Goal: Information Seeking & Learning: Check status

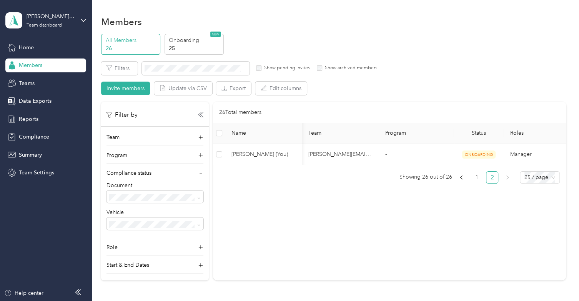
scroll to position [0, 17]
click at [35, 67] on span "Members" at bounding box center [30, 65] width 23 height 8
click at [22, 43] on span "Home" at bounding box center [26, 47] width 15 height 8
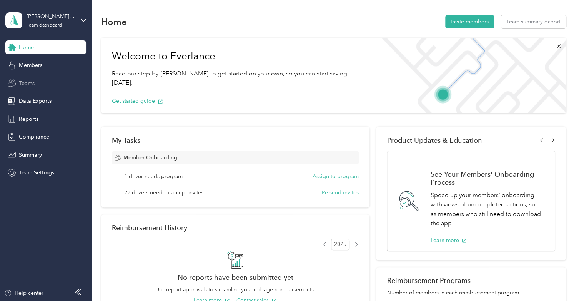
click at [25, 83] on span "Teams" at bounding box center [27, 83] width 16 height 8
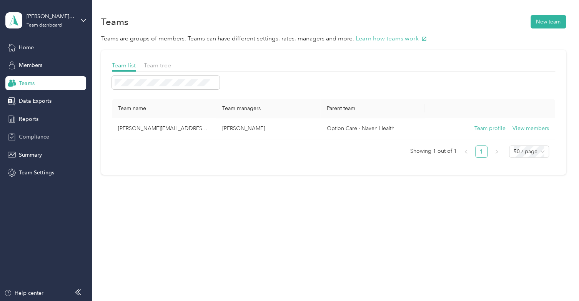
click at [33, 132] on div "Compliance" at bounding box center [45, 137] width 81 height 14
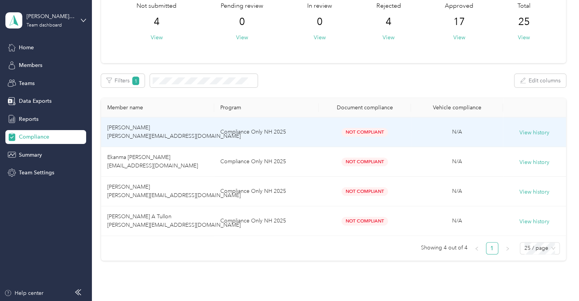
scroll to position [54, 0]
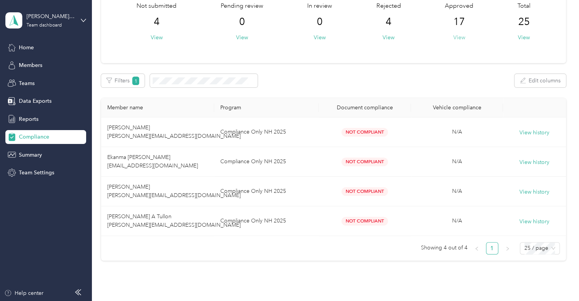
click at [461, 35] on button "View" at bounding box center [459, 37] width 12 height 8
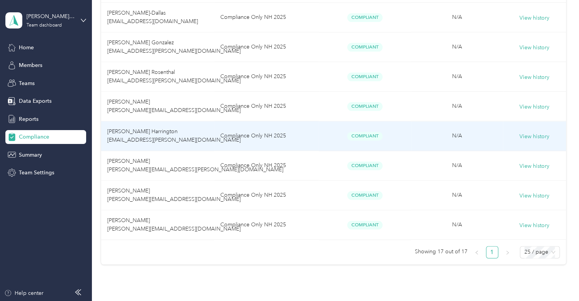
scroll to position [441, 0]
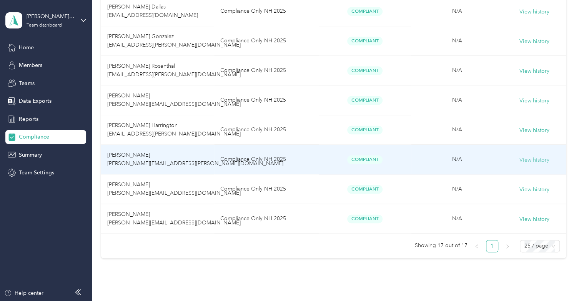
click at [536, 158] on button "View history" at bounding box center [535, 160] width 30 height 8
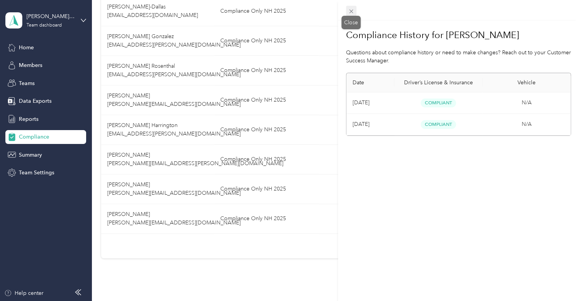
click at [349, 12] on icon at bounding box center [351, 11] width 7 height 7
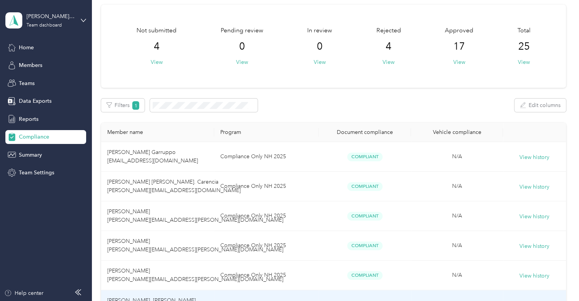
scroll to position [0, 0]
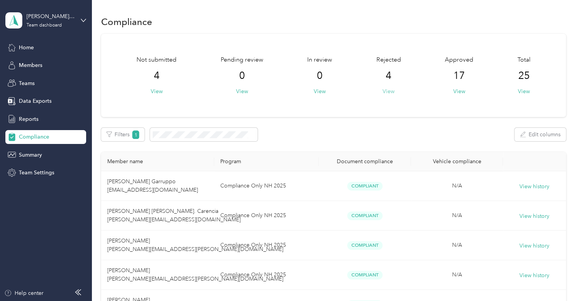
click at [387, 92] on button "View" at bounding box center [389, 91] width 12 height 8
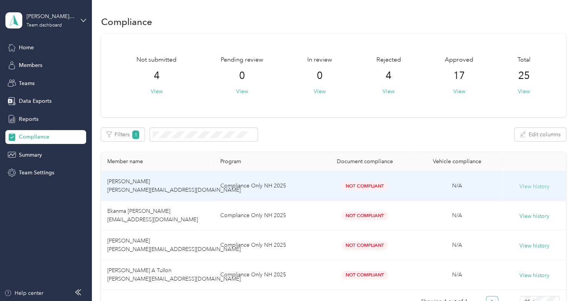
click at [533, 186] on button "View history" at bounding box center [535, 186] width 30 height 8
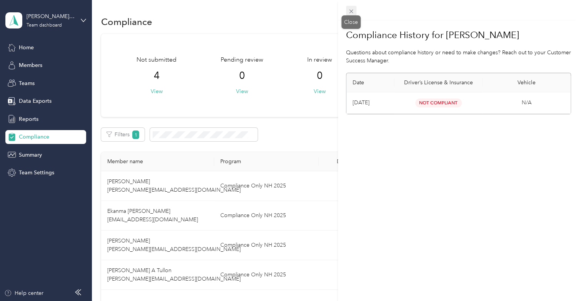
click at [354, 12] on icon at bounding box center [351, 11] width 7 height 7
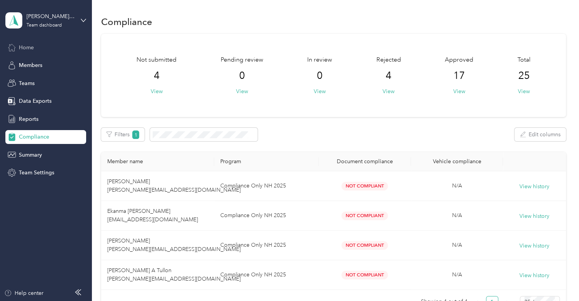
click at [28, 47] on span "Home" at bounding box center [26, 47] width 15 height 8
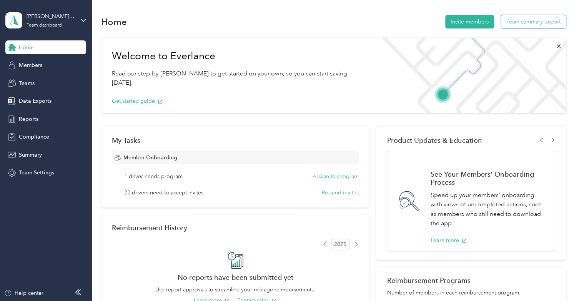
click at [514, 20] on button "Team summary export" at bounding box center [533, 21] width 65 height 13
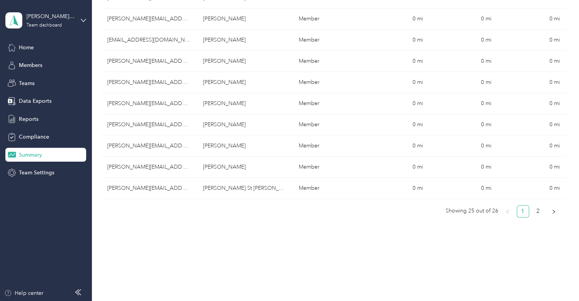
scroll to position [527, 0]
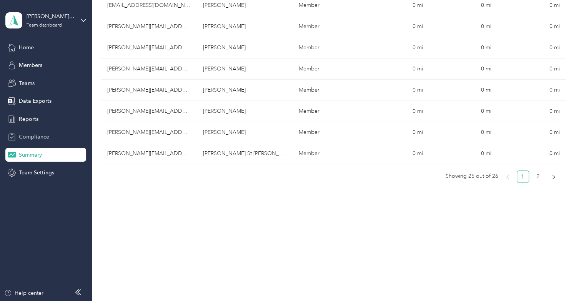
click at [32, 132] on div "Compliance" at bounding box center [45, 137] width 81 height 14
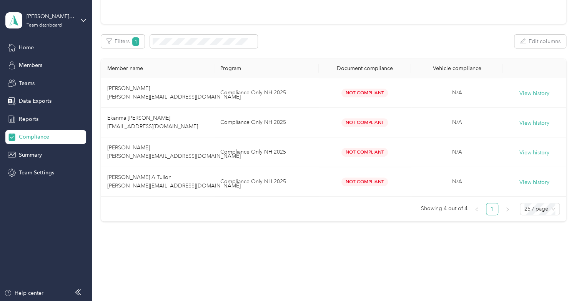
scroll to position [99, 0]
click at [30, 125] on div "Reports" at bounding box center [45, 119] width 81 height 14
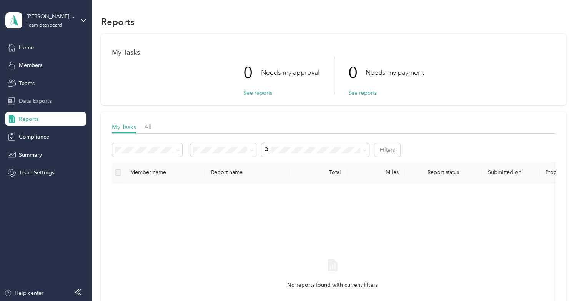
click at [38, 103] on span "Data Exports" at bounding box center [35, 101] width 33 height 8
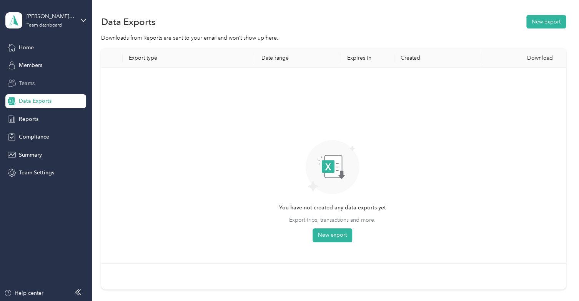
click at [35, 86] on span "Teams" at bounding box center [27, 83] width 16 height 8
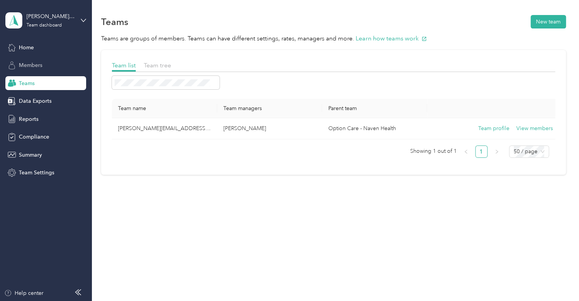
click at [33, 64] on span "Members" at bounding box center [30, 65] width 23 height 8
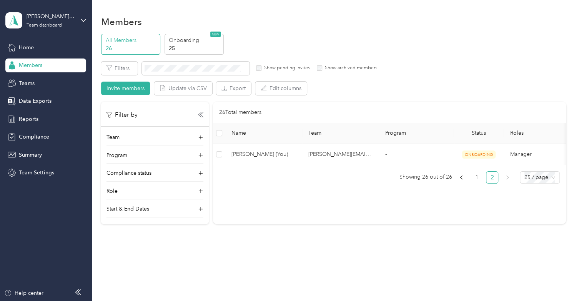
click at [204, 172] on div "Team Program Compliance status Role Start & End Dates" at bounding box center [155, 175] width 108 height 84
click at [202, 172] on icon at bounding box center [201, 173] width 8 height 8
click at [199, 155] on icon at bounding box center [201, 156] width 8 height 8
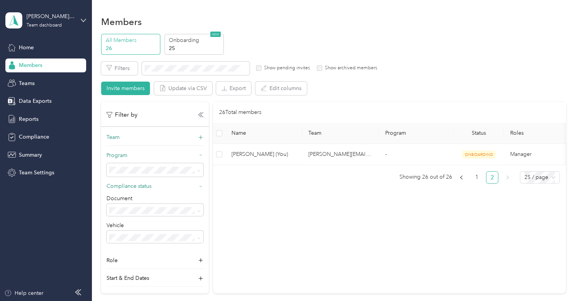
click at [199, 135] on icon at bounding box center [201, 138] width 8 height 8
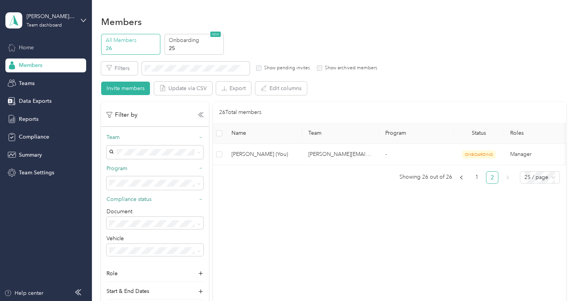
click at [28, 45] on span "Home" at bounding box center [26, 47] width 15 height 8
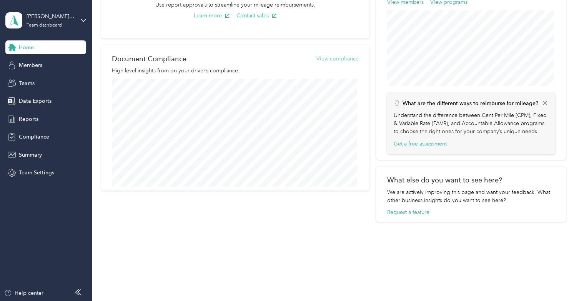
scroll to position [276, 0]
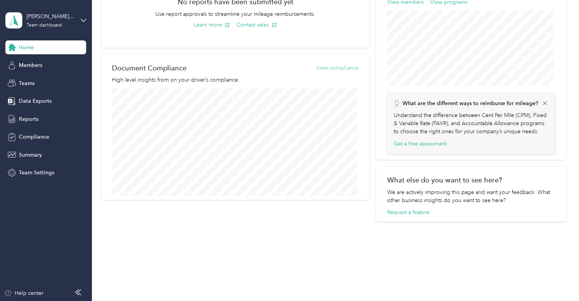
click at [342, 67] on button "View compliance" at bounding box center [338, 68] width 42 height 8
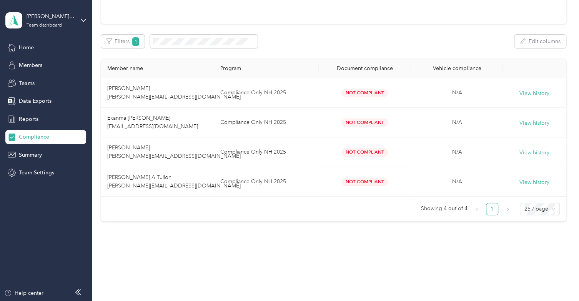
scroll to position [99, 0]
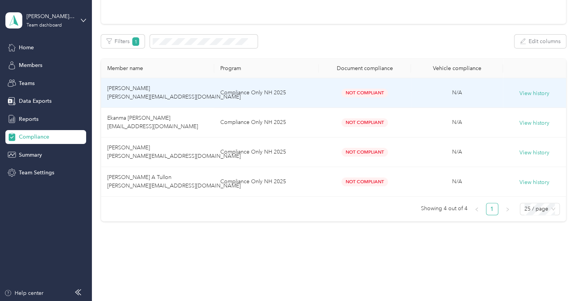
click at [244, 89] on td "Compliance Only NH 2025" at bounding box center [266, 93] width 105 height 30
click at [160, 92] on span "[PERSON_NAME] [PERSON_NAME][EMAIL_ADDRESS][DOMAIN_NAME]" at bounding box center [174, 92] width 134 height 15
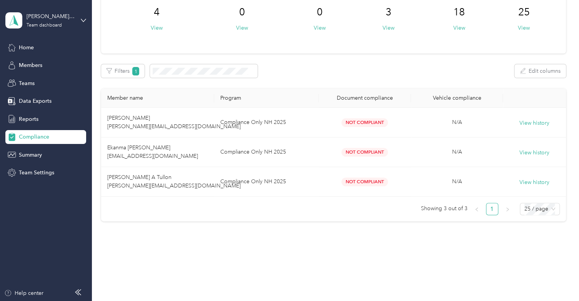
scroll to position [0, 0]
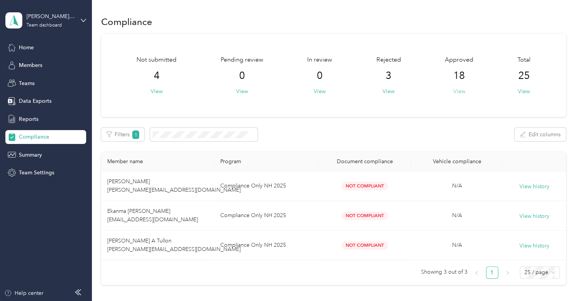
click at [459, 93] on button "View" at bounding box center [459, 91] width 12 height 8
